Goal: Check status: Check status

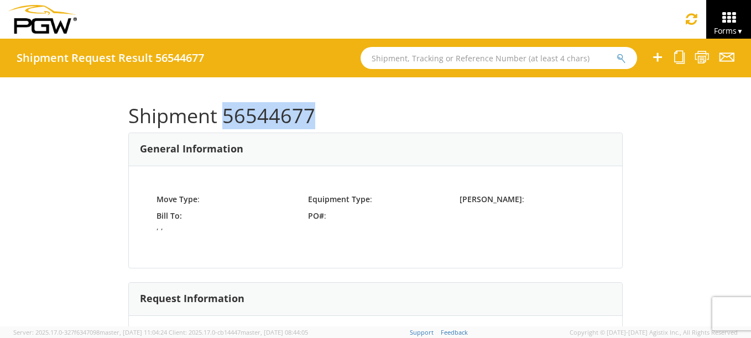
drag, startPoint x: 307, startPoint y: 116, endPoint x: 222, endPoint y: 117, distance: 85.2
click at [222, 117] on h1 "Shipment 56544677" at bounding box center [375, 116] width 494 height 22
drag, startPoint x: 222, startPoint y: 117, endPoint x: 249, endPoint y: 118, distance: 26.6
copy h1 "56544677"
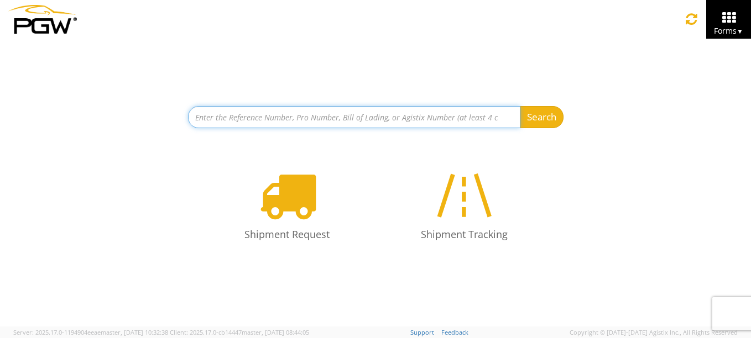
click at [385, 121] on input at bounding box center [354, 117] width 332 height 22
paste input "56544677"
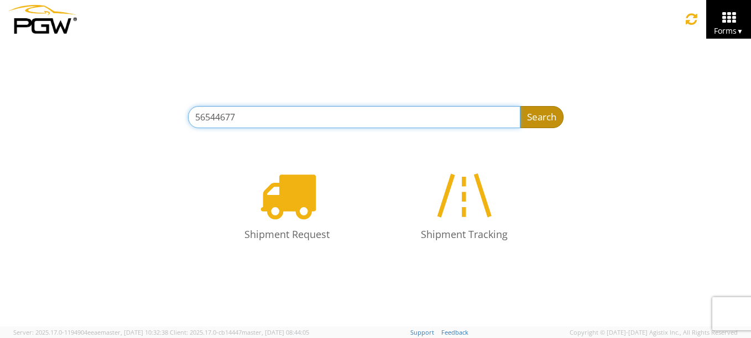
type input "56544677"
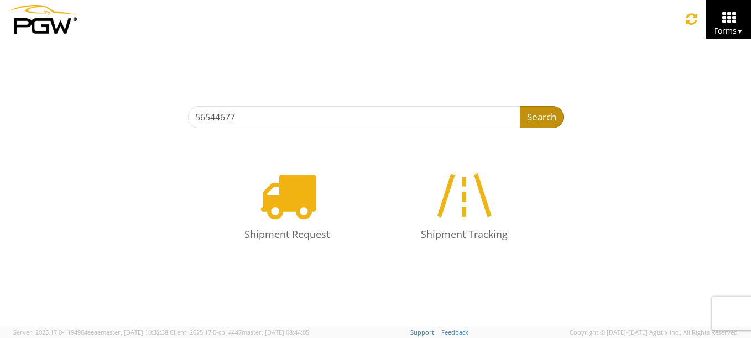
click at [539, 113] on button "Search" at bounding box center [542, 117] width 44 height 22
